Goal: Transaction & Acquisition: Download file/media

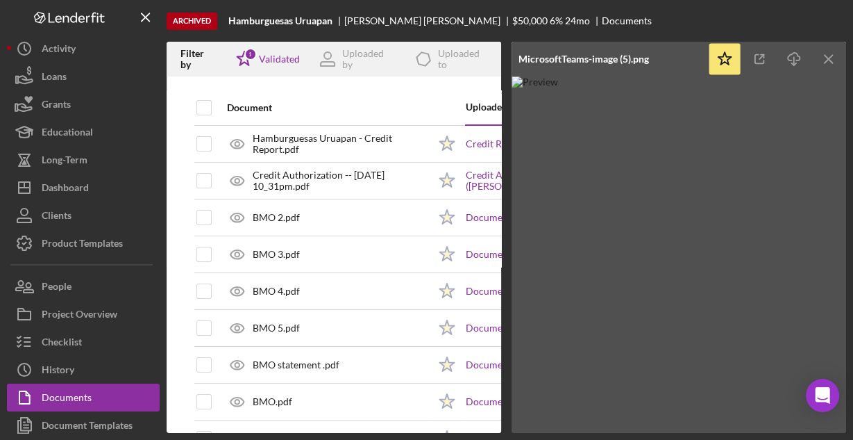
scroll to position [389, 0]
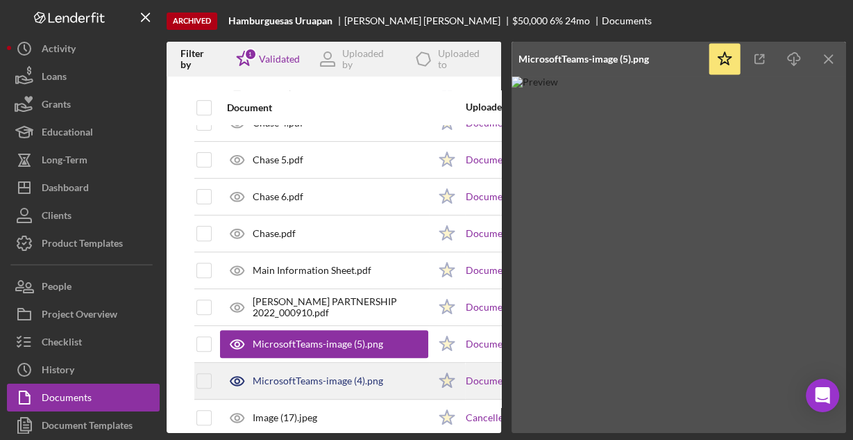
click at [308, 378] on div "MicrosoftTeams-image (4).png" at bounding box center [318, 380] width 131 height 11
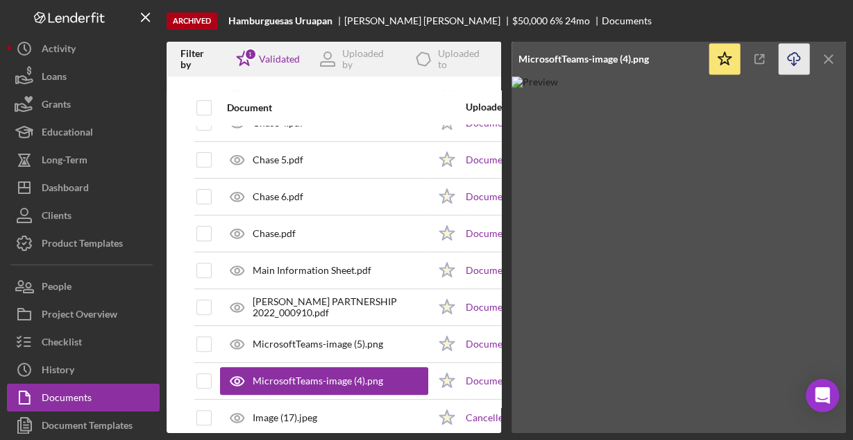
click at [787, 63] on icon "Icon/Download" at bounding box center [794, 59] width 31 height 31
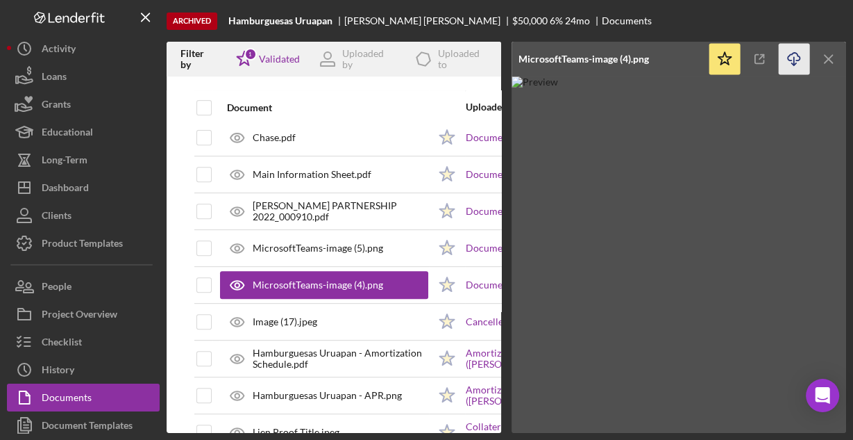
scroll to position [500, 0]
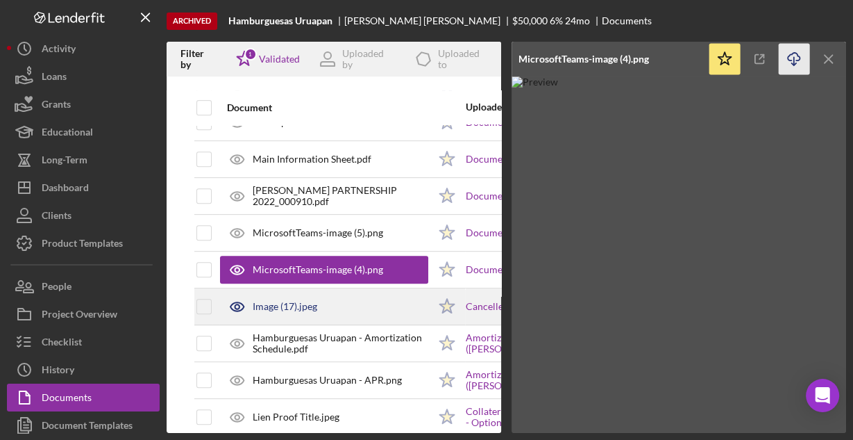
click at [278, 301] on div "Image (17).jpeg" at bounding box center [285, 306] width 65 height 11
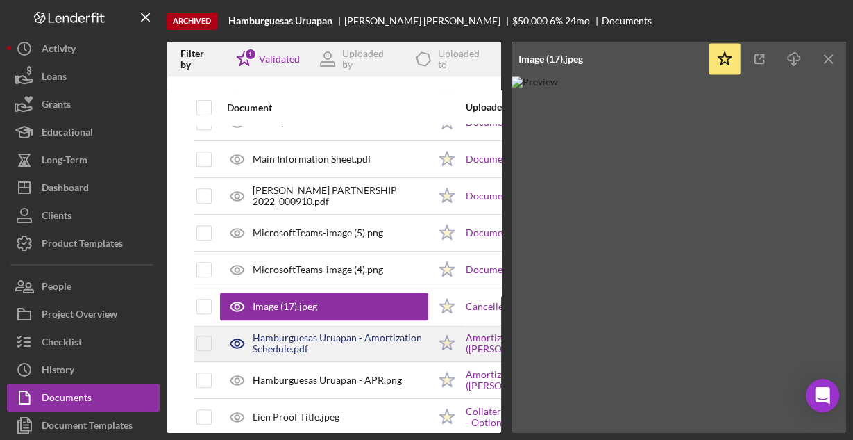
click at [289, 332] on div "Hamburguesas Uruapan - Amortization Schedule.pdf" at bounding box center [341, 343] width 176 height 22
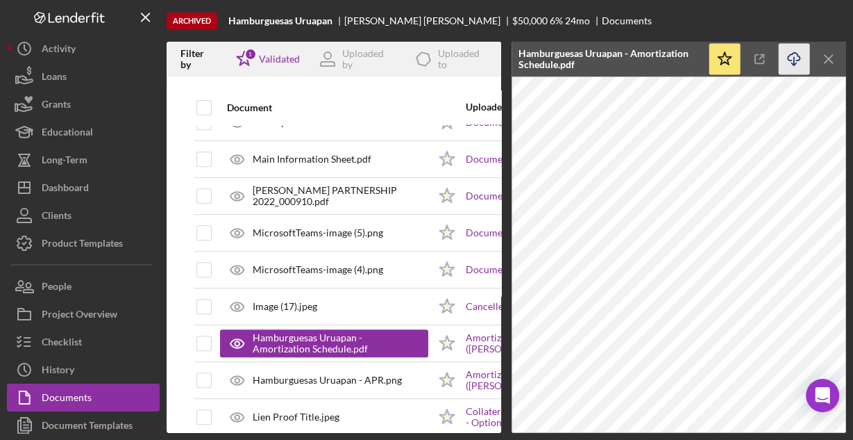
click at [791, 62] on icon "Icon/Download" at bounding box center [794, 59] width 31 height 31
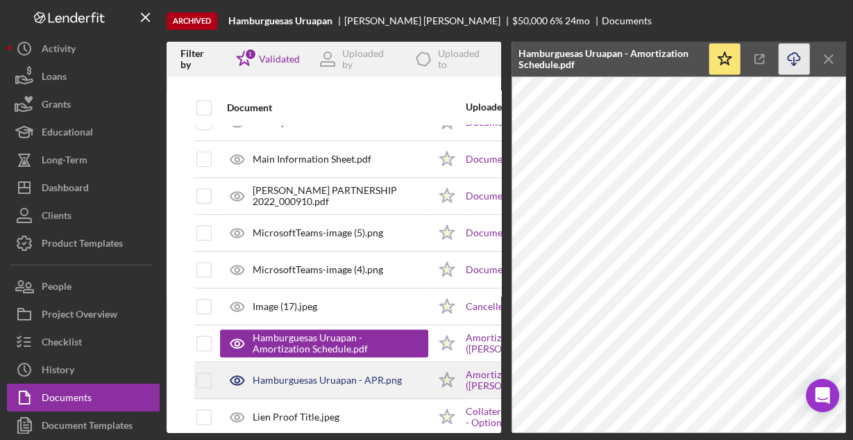
click at [321, 374] on div "Hamburguesas Uruapan - APR.png" at bounding box center [327, 379] width 149 height 11
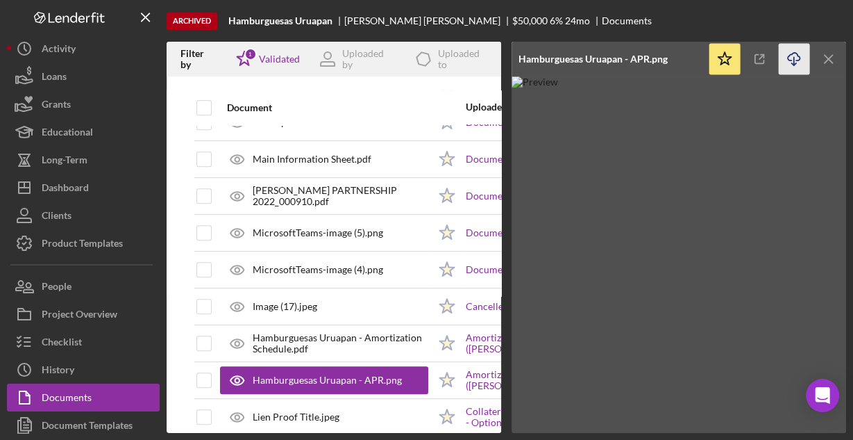
click at [801, 58] on icon "Icon/Download" at bounding box center [794, 59] width 31 height 31
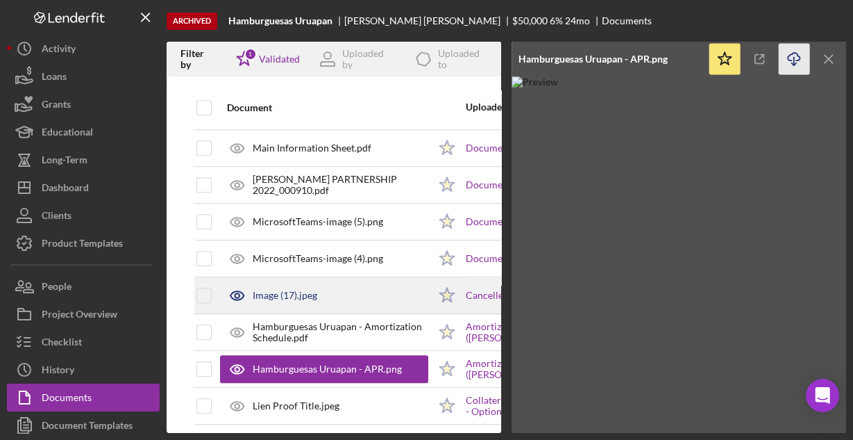
scroll to position [519, 0]
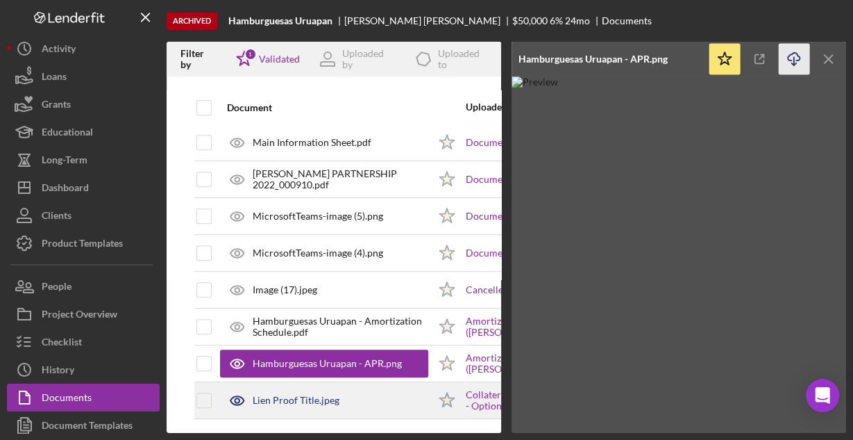
click at [323, 394] on div "Lien Proof Title.jpeg" at bounding box center [296, 399] width 87 height 11
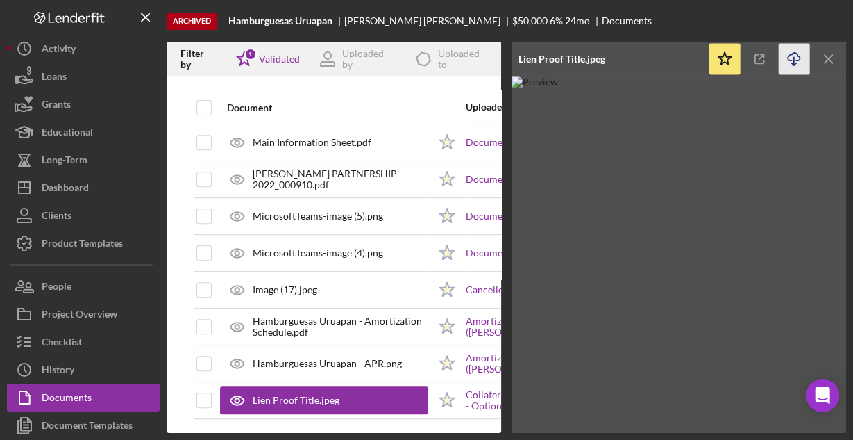
click at [785, 61] on icon "Icon/Download" at bounding box center [794, 59] width 31 height 31
